Goal: Task Accomplishment & Management: Complete application form

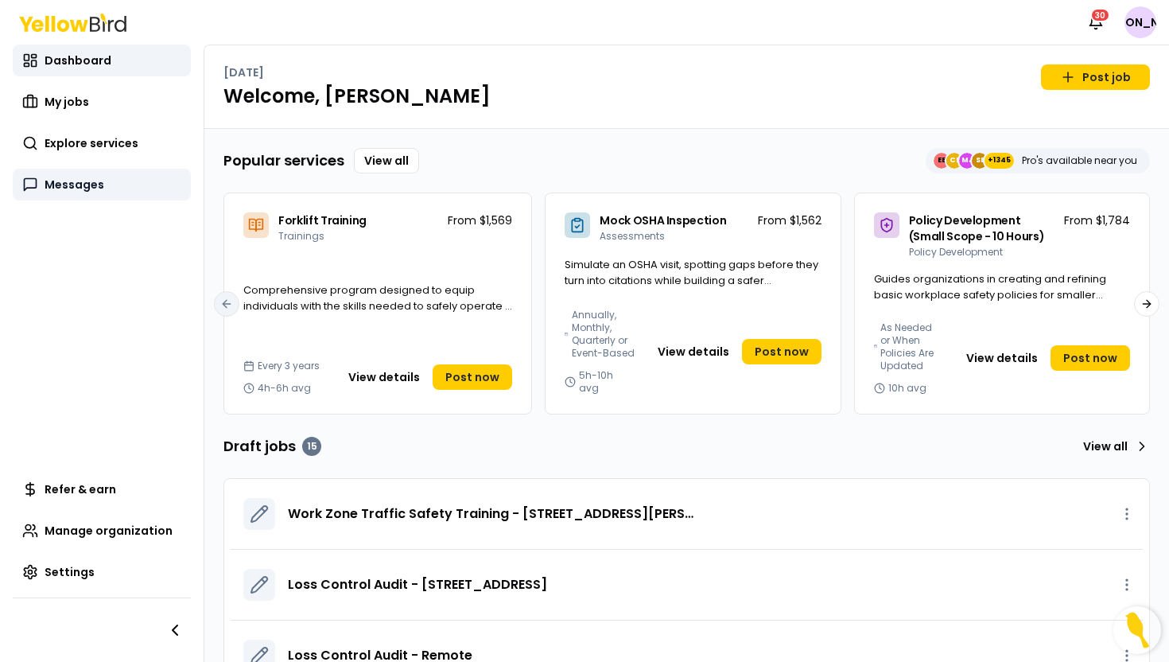
click at [91, 177] on span "Messages" at bounding box center [75, 185] width 60 height 16
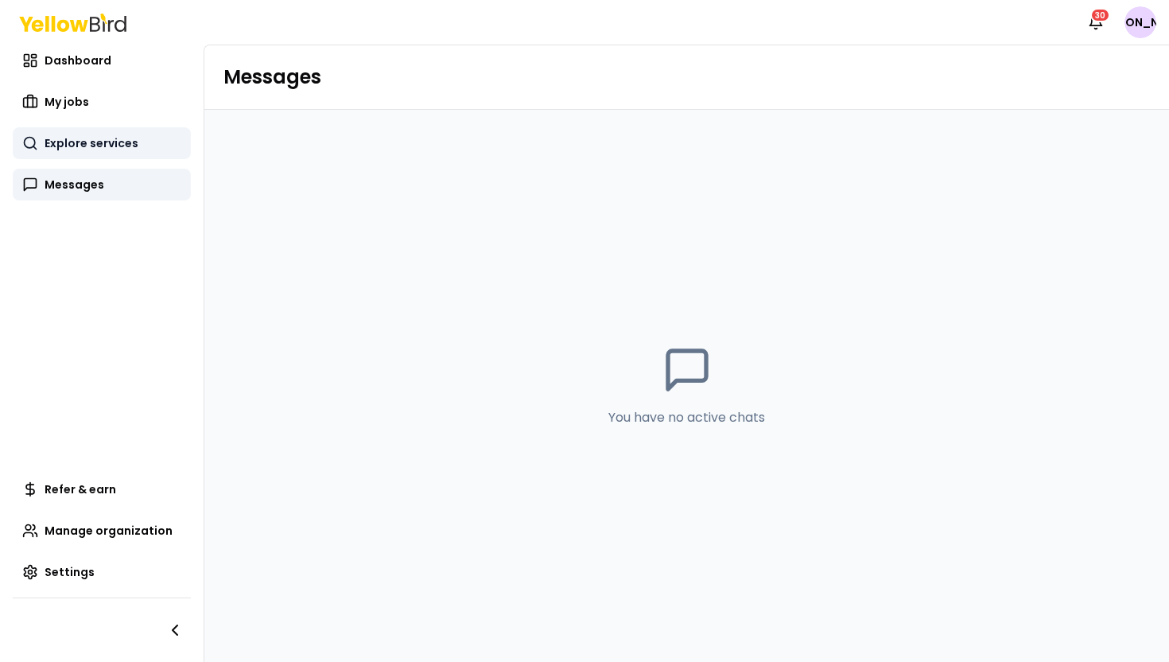
click at [99, 151] on link "Explore services" at bounding box center [102, 143] width 178 height 32
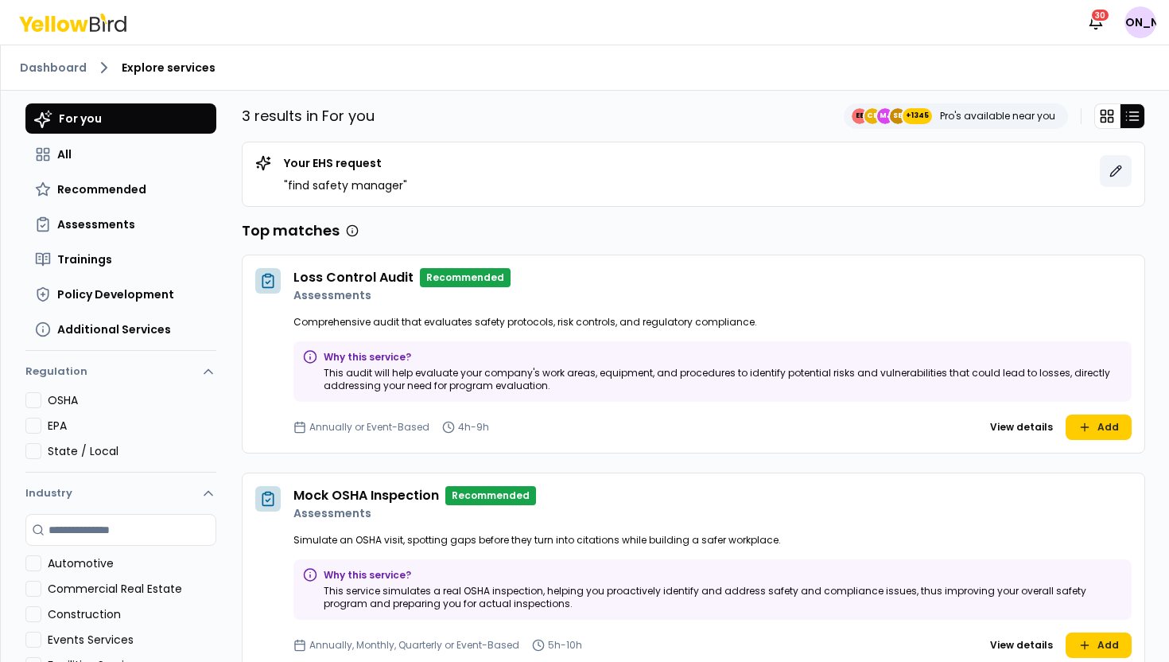
click at [1120, 170] on icon at bounding box center [1116, 171] width 13 height 13
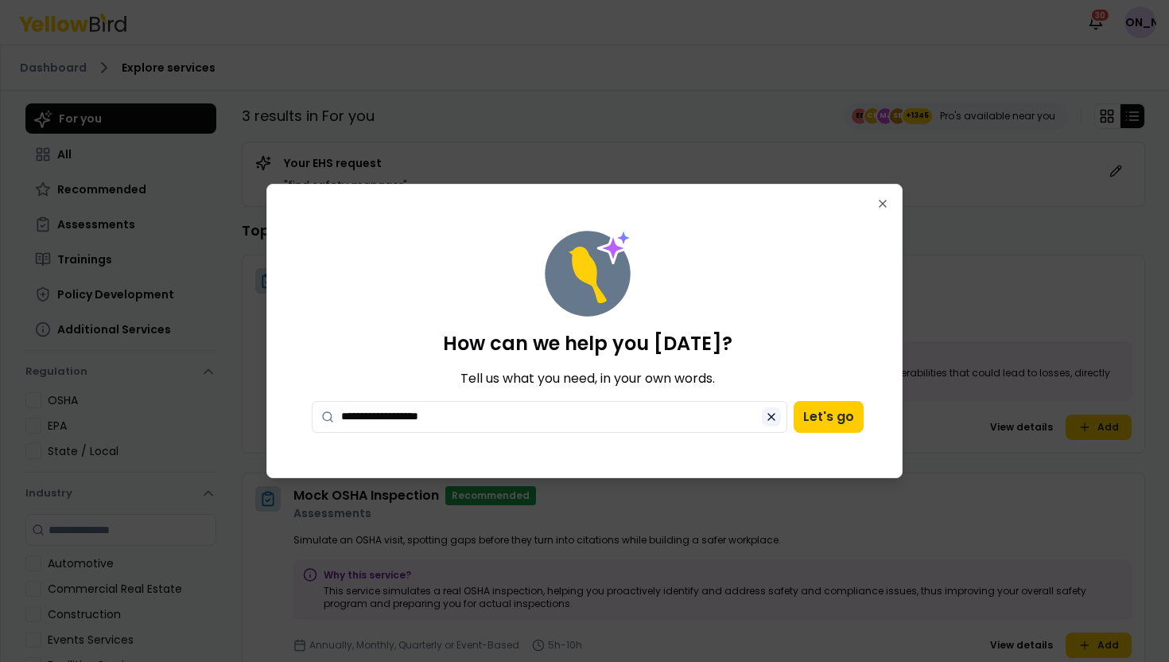
click at [776, 415] on button at bounding box center [771, 416] width 19 height 19
click at [884, 201] on icon "button" at bounding box center [882, 203] width 13 height 13
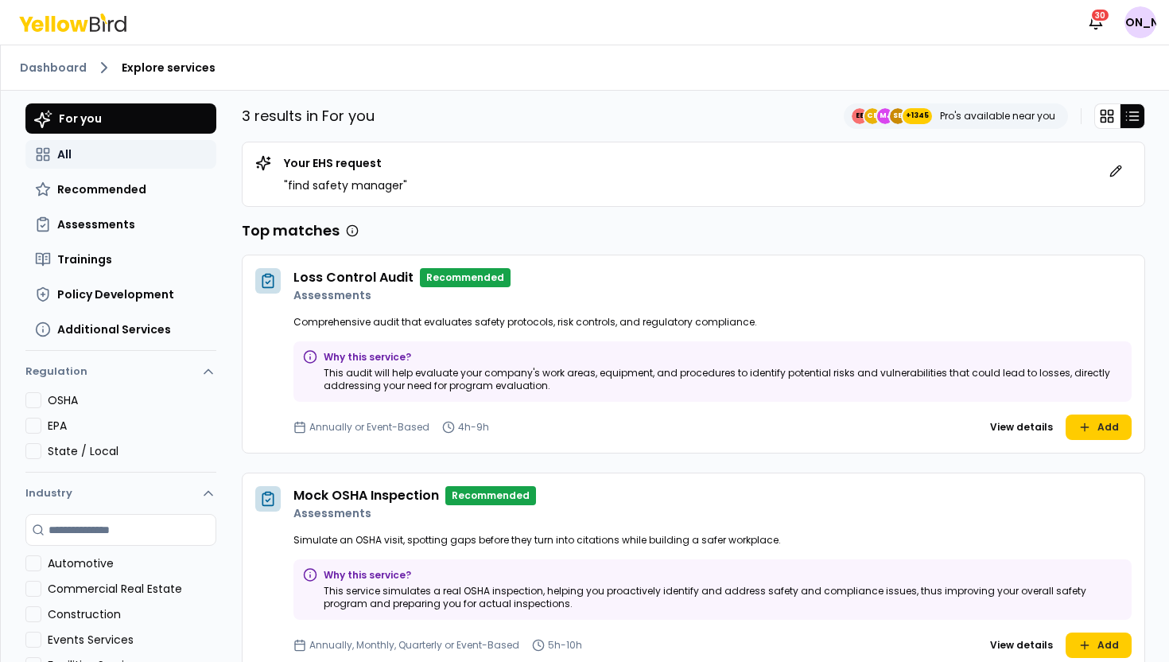
click at [95, 154] on button "All" at bounding box center [120, 154] width 191 height 29
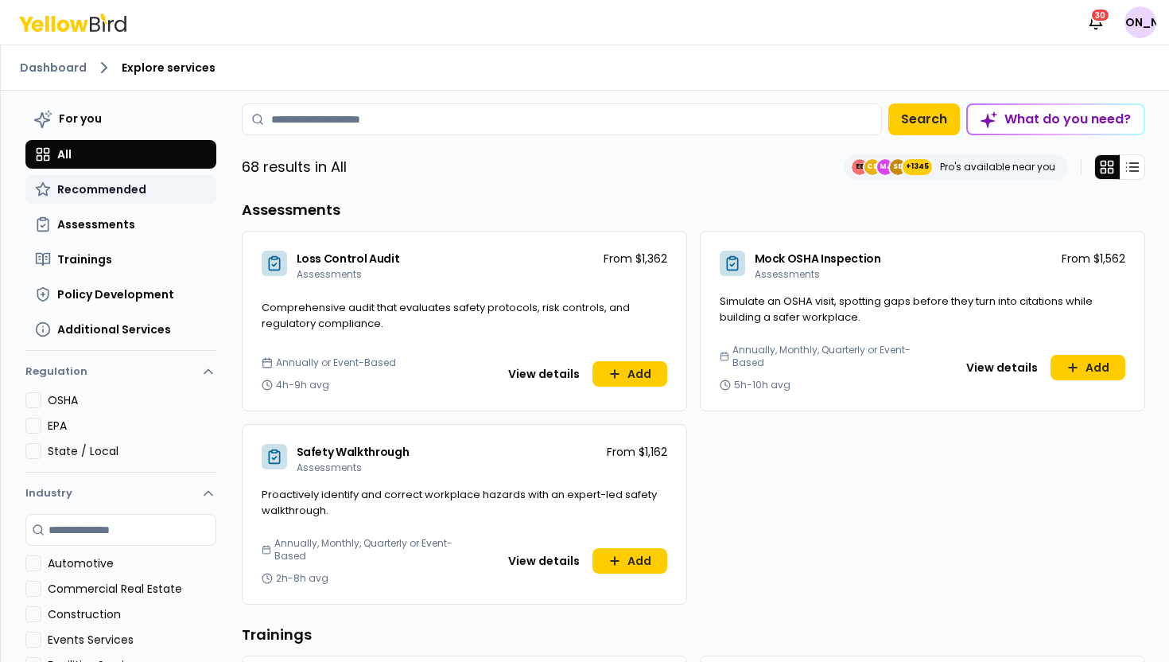
click at [110, 183] on span "Recommended" at bounding box center [101, 189] width 89 height 16
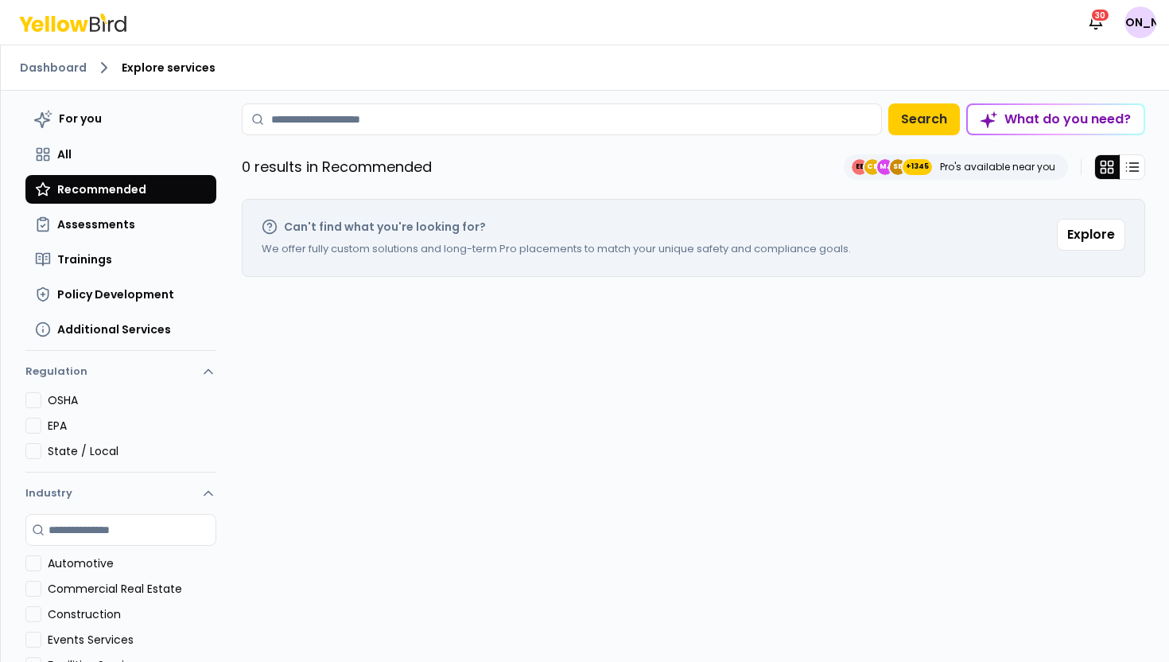
click at [1035, 115] on div "What do you need?" at bounding box center [1056, 119] width 176 height 29
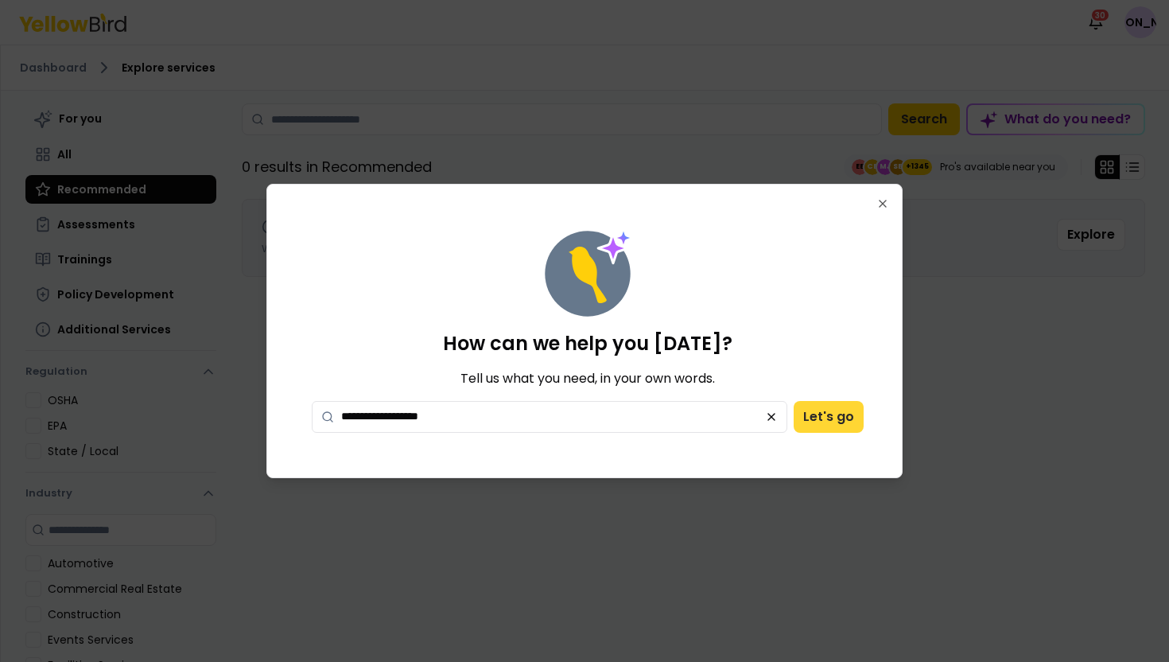
click at [840, 413] on button "Let's go" at bounding box center [829, 417] width 70 height 32
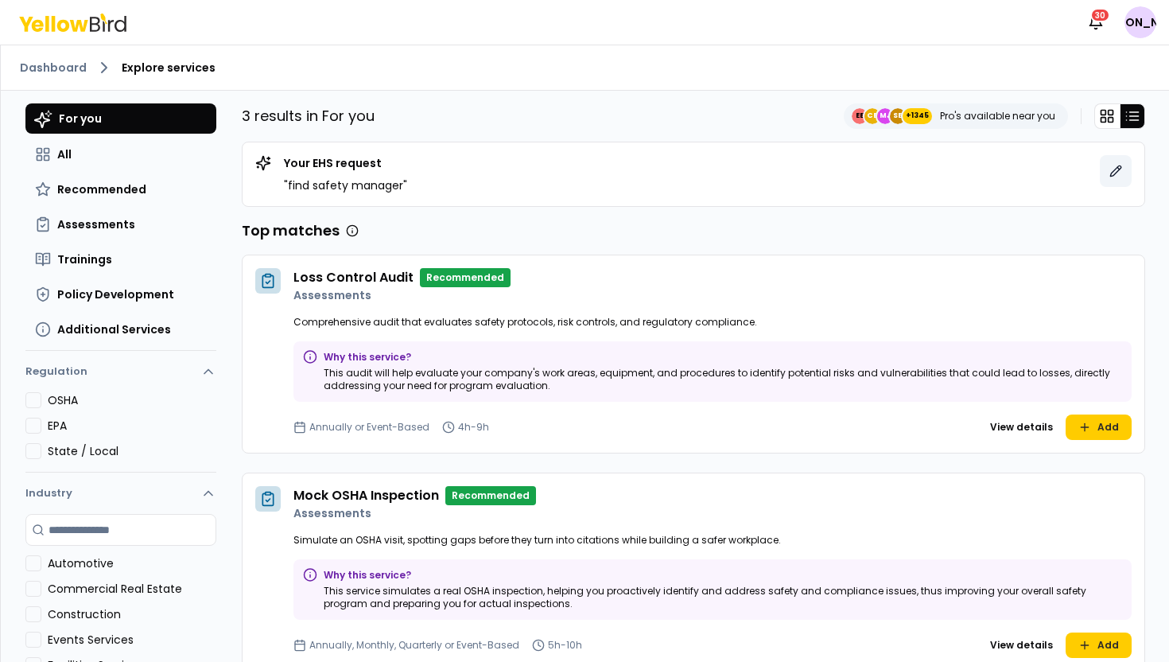
click at [1118, 168] on icon at bounding box center [1116, 171] width 13 height 13
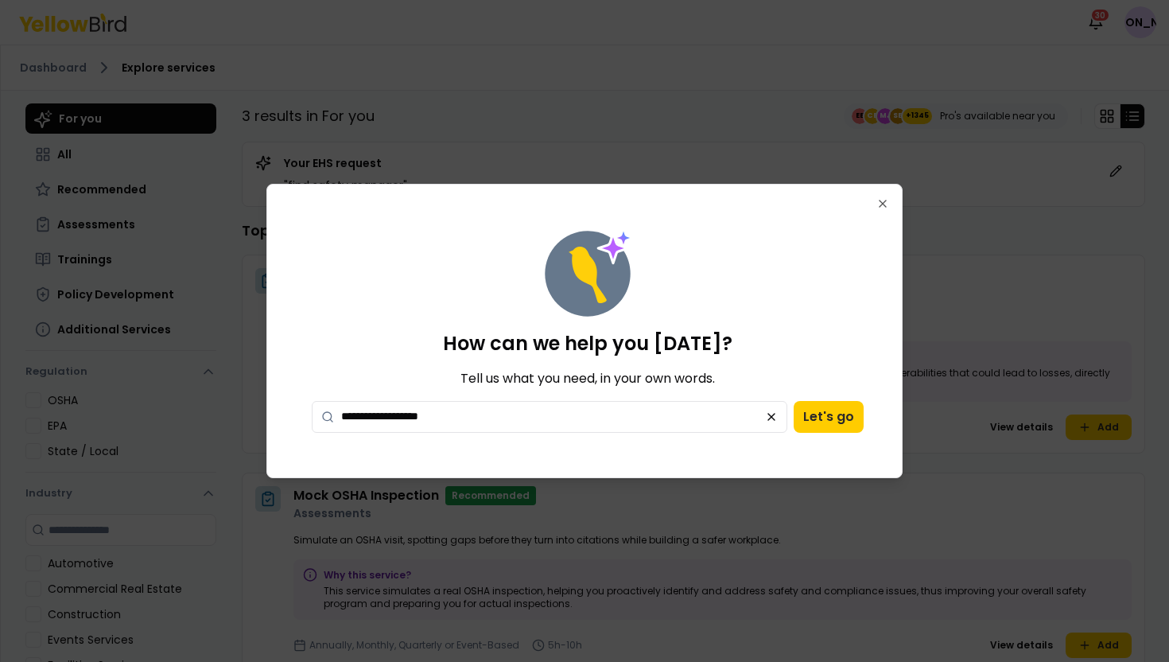
click at [558, 419] on textarea "**********" at bounding box center [550, 417] width 476 height 32
type textarea "**********"
click at [826, 422] on button "Let's go" at bounding box center [829, 417] width 70 height 32
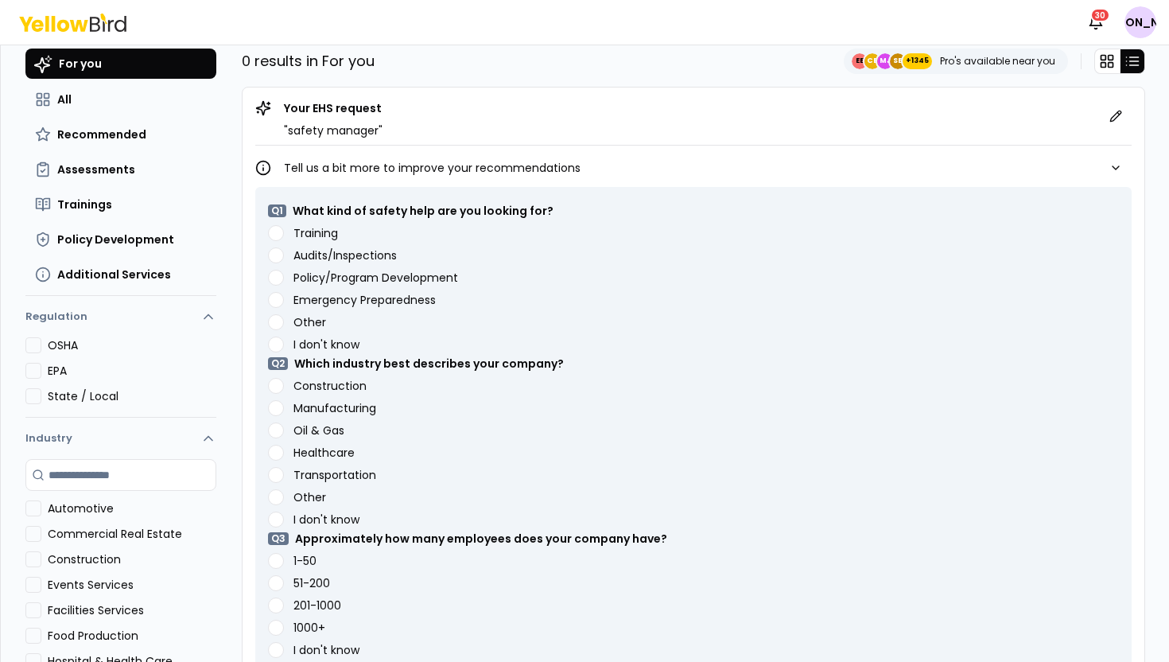
scroll to position [64, 0]
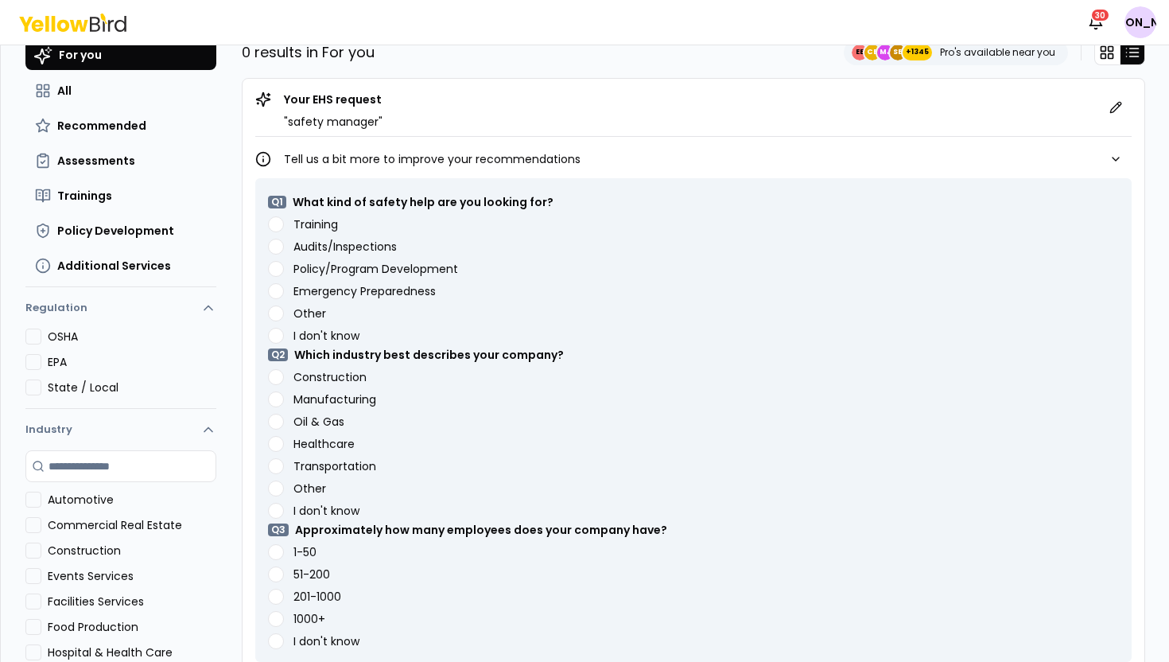
click at [342, 271] on label "Policy/Program Development" at bounding box center [375, 268] width 165 height 11
click at [284, 271] on Development "Policy/Program Development" at bounding box center [276, 269] width 16 height 16
click at [336, 418] on label "Oil & Gas" at bounding box center [318, 421] width 51 height 11
click at [284, 418] on Gas "Oil & Gas" at bounding box center [276, 422] width 16 height 16
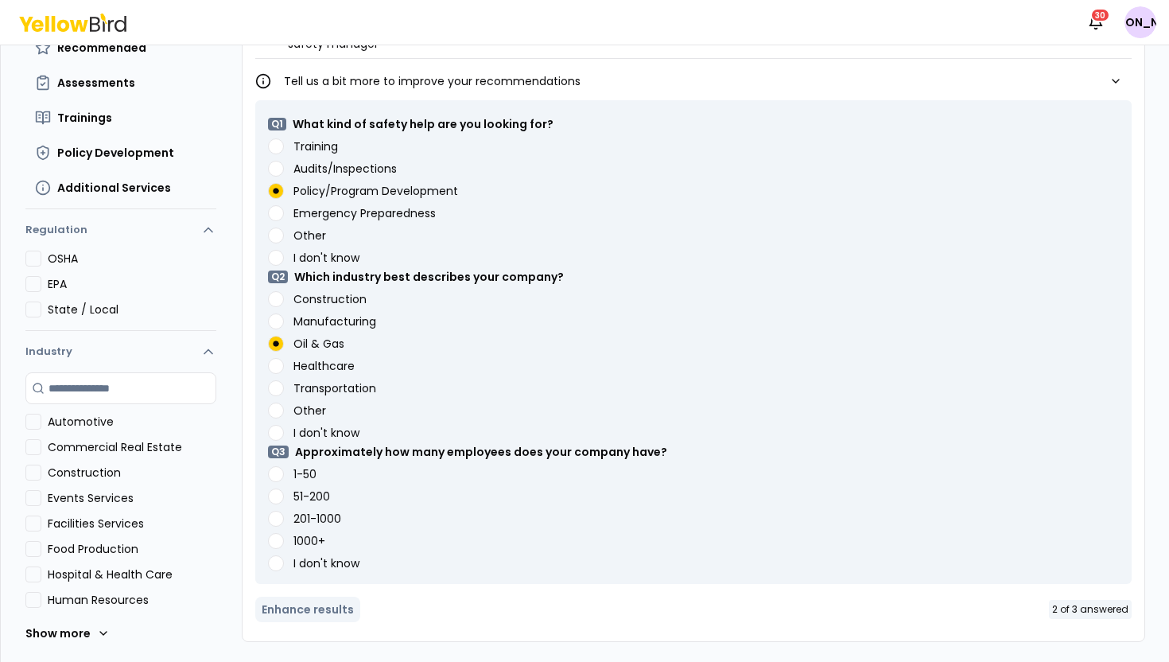
click at [316, 500] on label "51-200" at bounding box center [311, 496] width 37 height 11
click at [284, 500] on button "51-200" at bounding box center [276, 496] width 16 height 16
click at [323, 609] on button "Enhance results" at bounding box center [307, 609] width 105 height 25
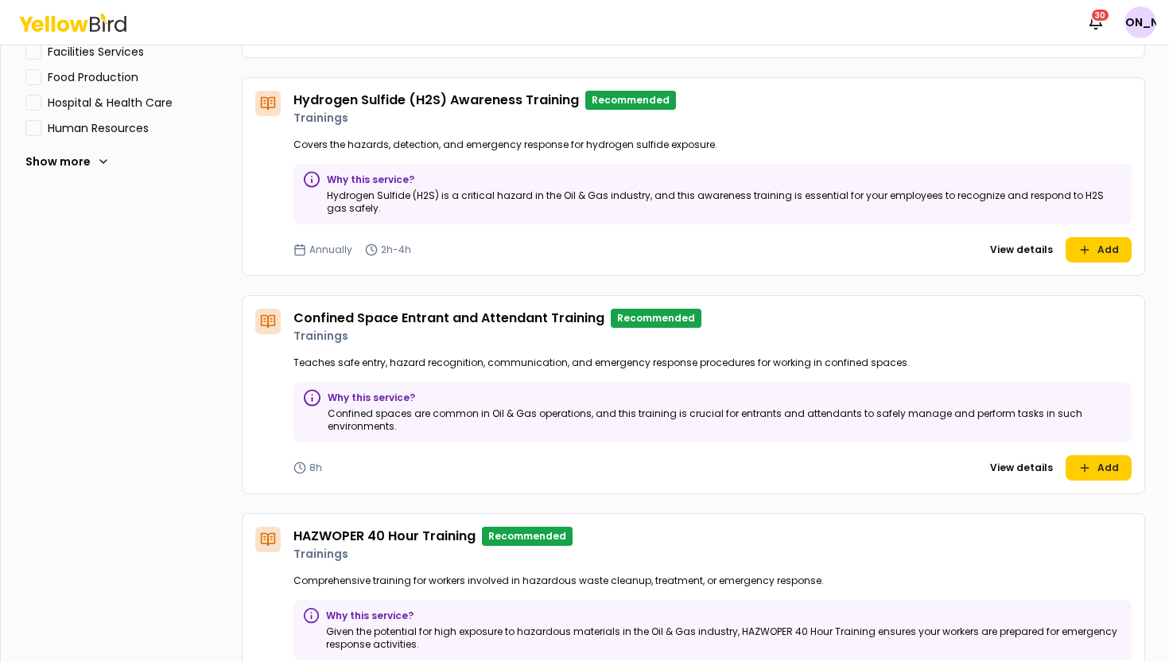
scroll to position [779, 0]
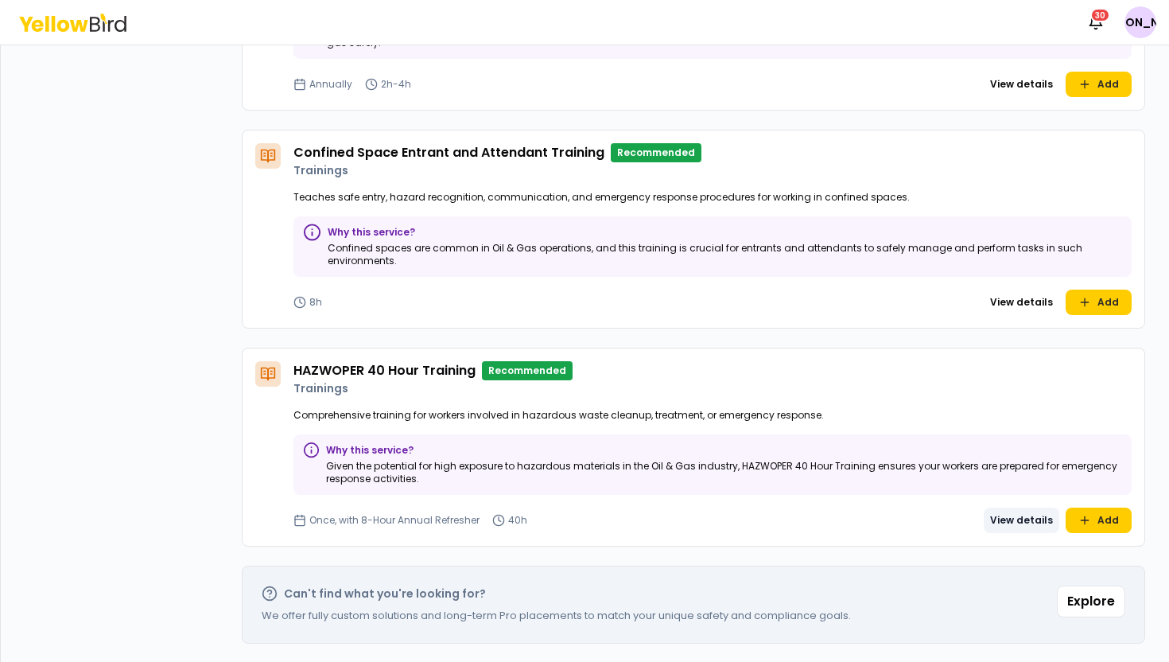
click at [1018, 522] on button "View details" at bounding box center [1022, 519] width 76 height 25
click at [1012, 517] on button "View details" at bounding box center [1022, 519] width 76 height 25
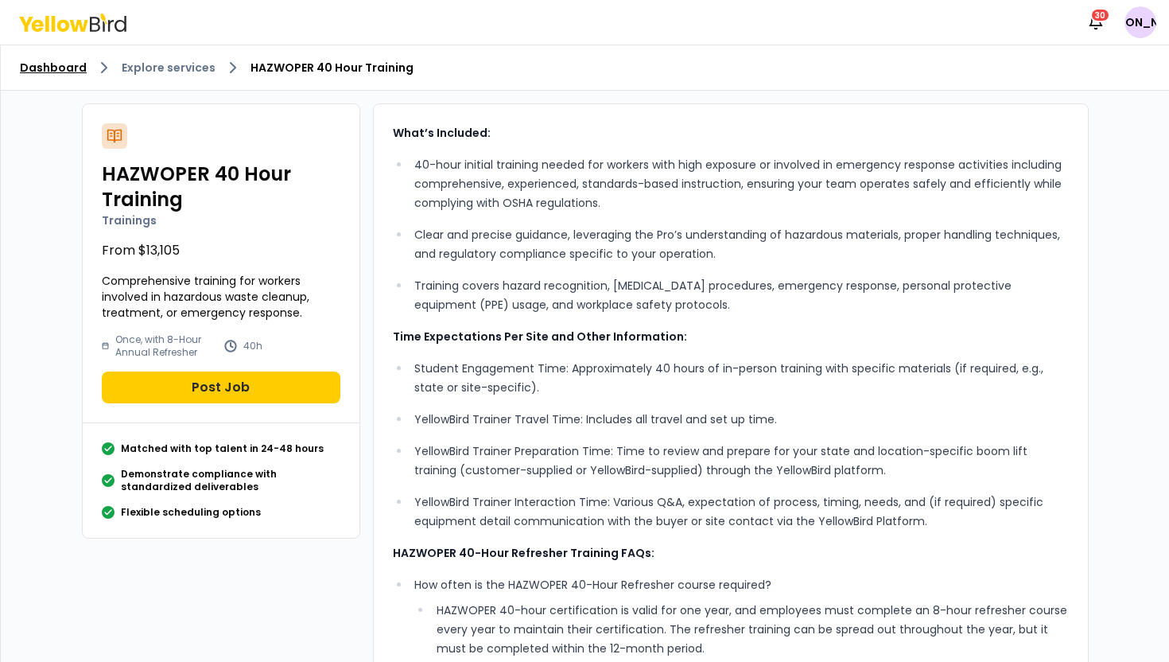
click at [63, 63] on link "Dashboard" at bounding box center [53, 68] width 67 height 16
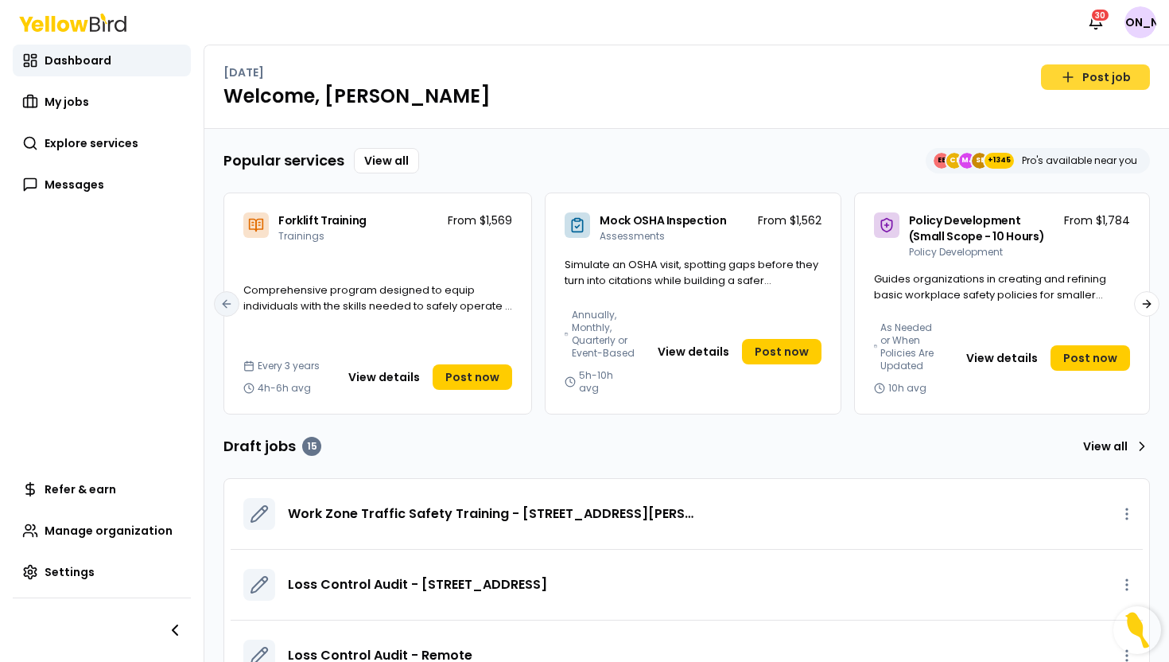
click at [1103, 82] on link "Post job" at bounding box center [1095, 76] width 109 height 25
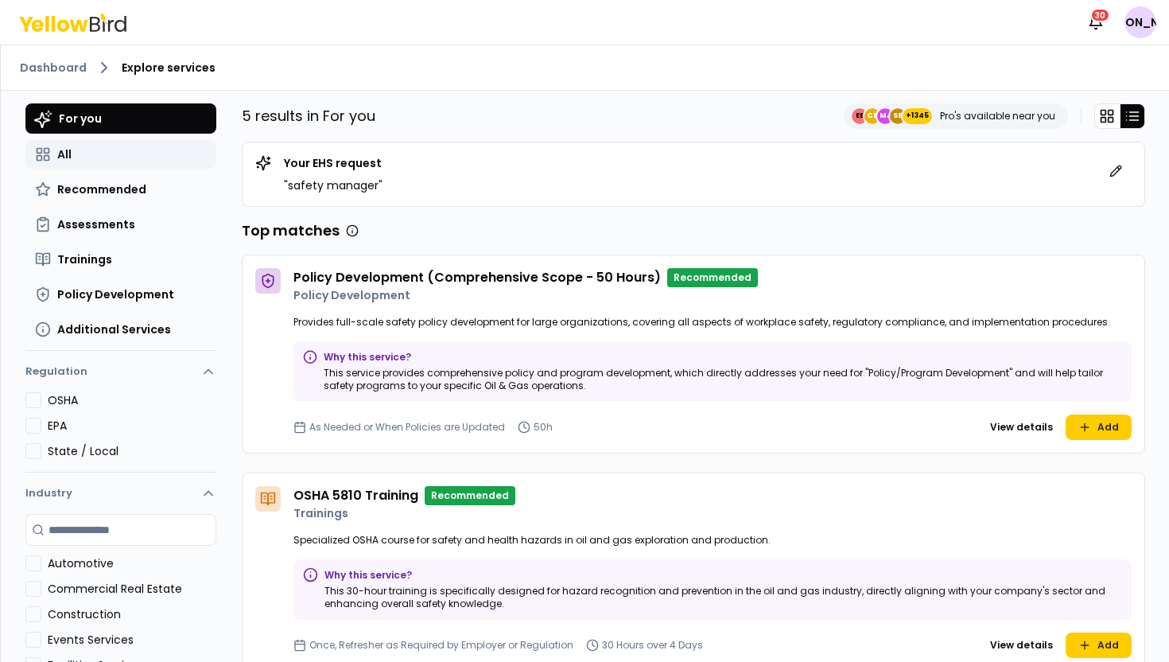
click at [164, 151] on button "All" at bounding box center [120, 154] width 191 height 29
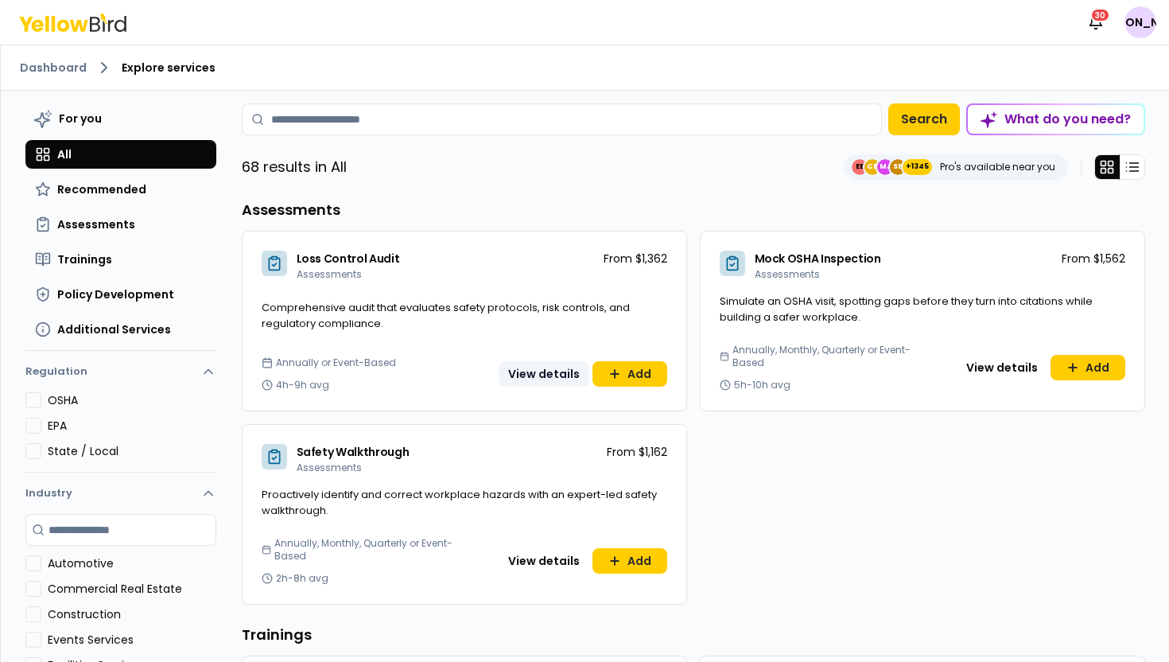
click at [585, 378] on button "View details" at bounding box center [544, 373] width 91 height 25
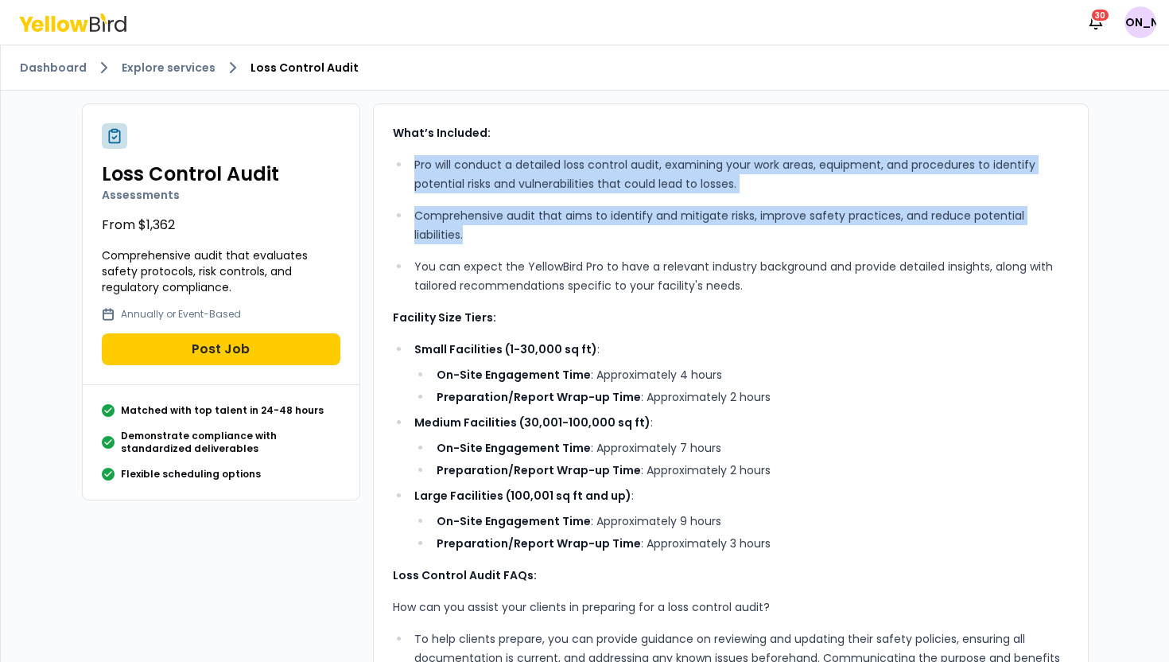
drag, startPoint x: 404, startPoint y: 157, endPoint x: 501, endPoint y: 235, distance: 125.0
click at [501, 235] on ul "Pro will conduct a detailed loss control audit, examining your work areas, equi…" at bounding box center [731, 225] width 676 height 140
copy ul "Pro will conduct a detailed loss control audit, examining your work areas, equi…"
